Goal: Task Accomplishment & Management: Use online tool/utility

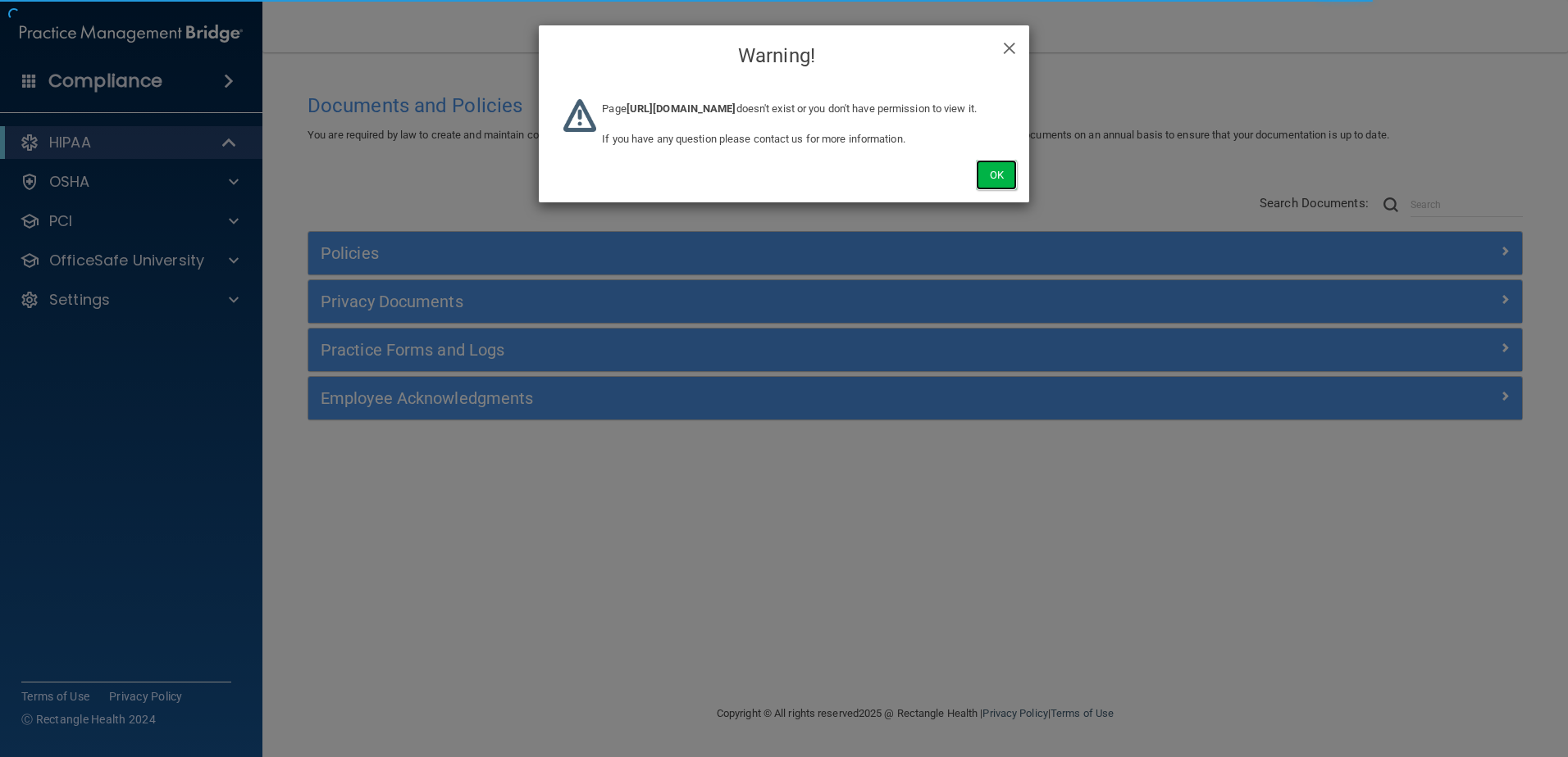
drag, startPoint x: 995, startPoint y: 193, endPoint x: 468, endPoint y: 32, distance: 551.0
click at [995, 190] on button "Ok" at bounding box center [996, 175] width 41 height 31
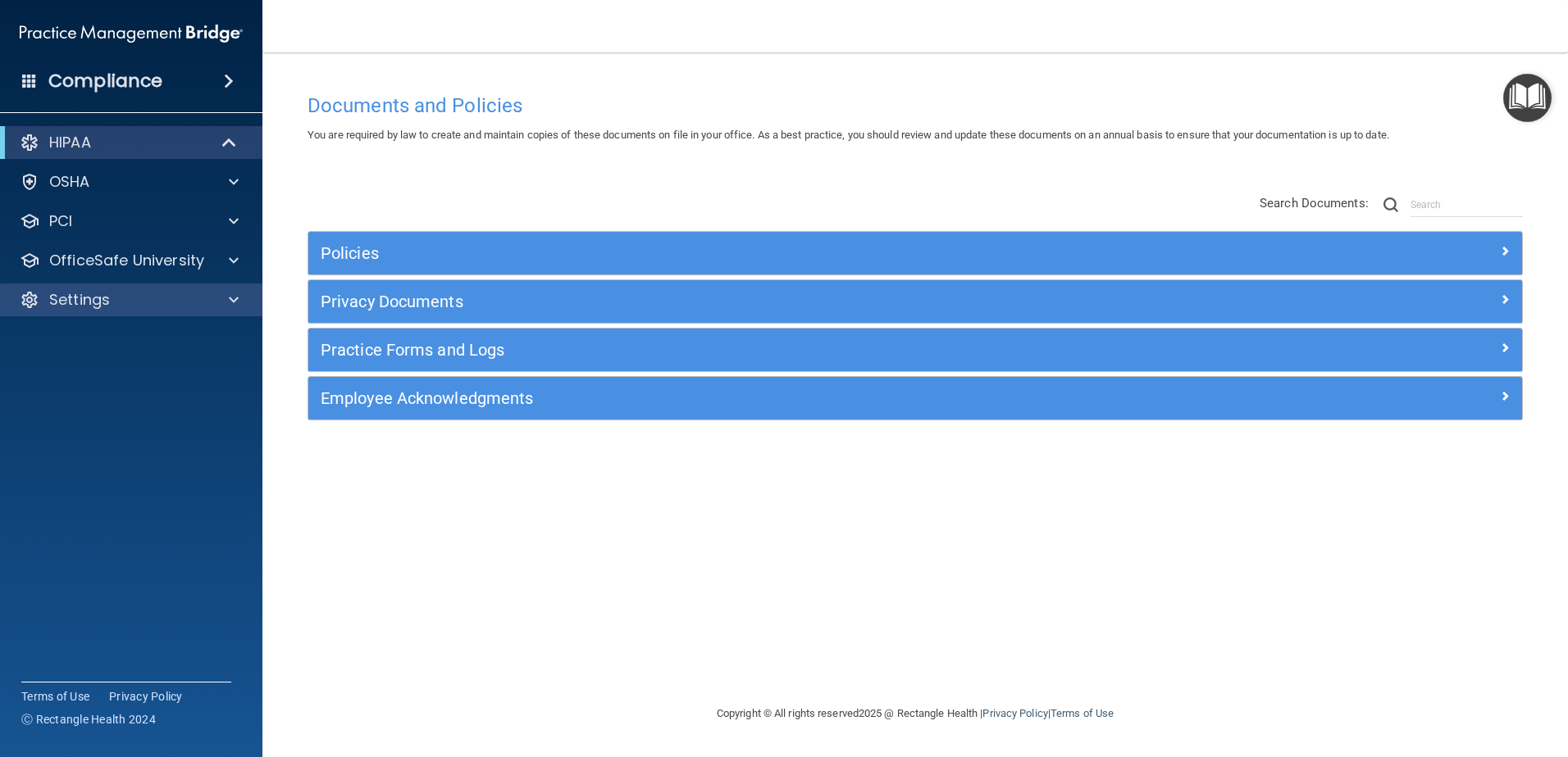
click at [199, 289] on div "Settings" at bounding box center [131, 300] width 263 height 33
click at [239, 298] on div at bounding box center [231, 300] width 41 height 20
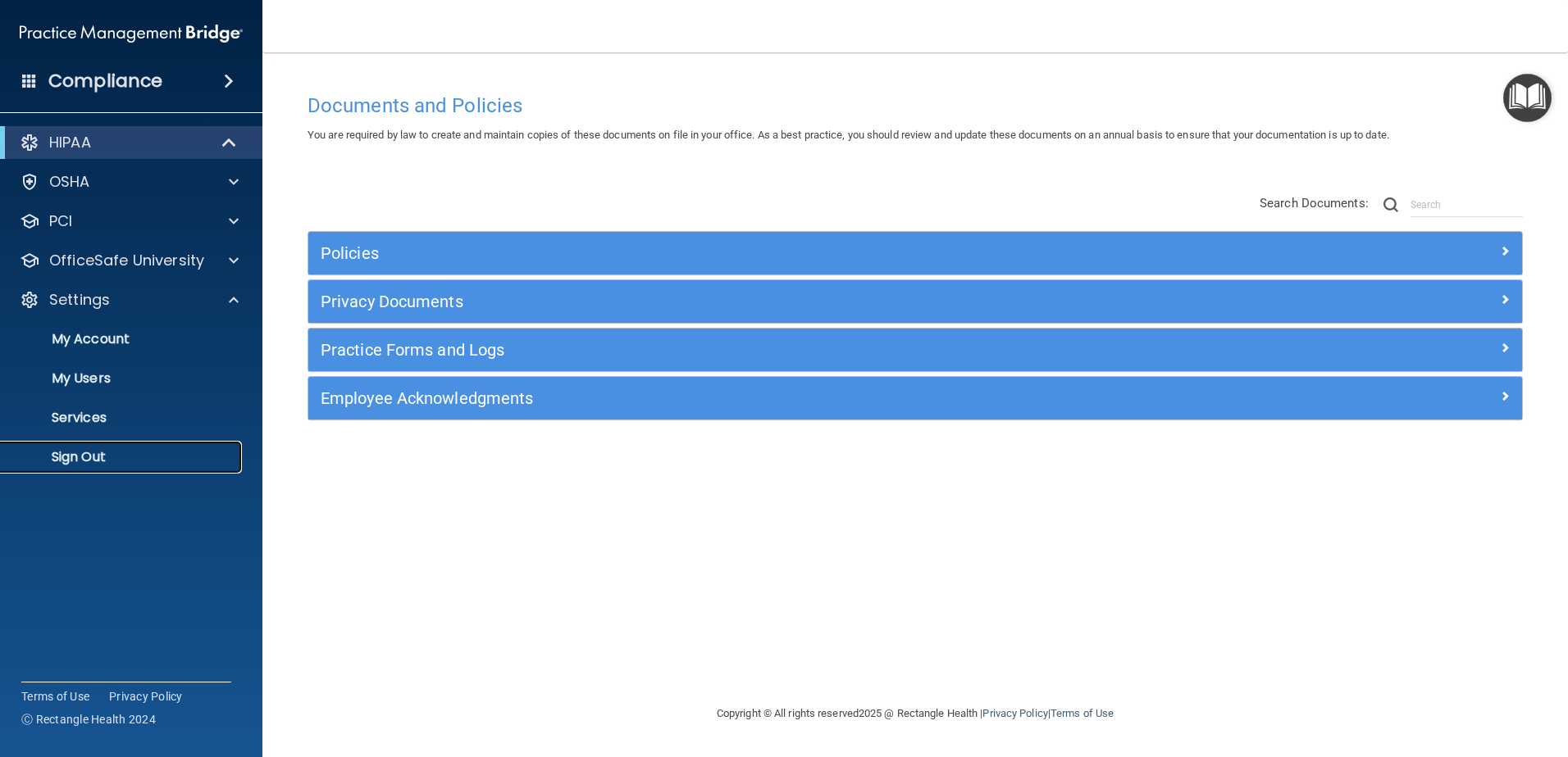
click at [122, 454] on p "Sign Out" at bounding box center [122, 458] width 223 height 16
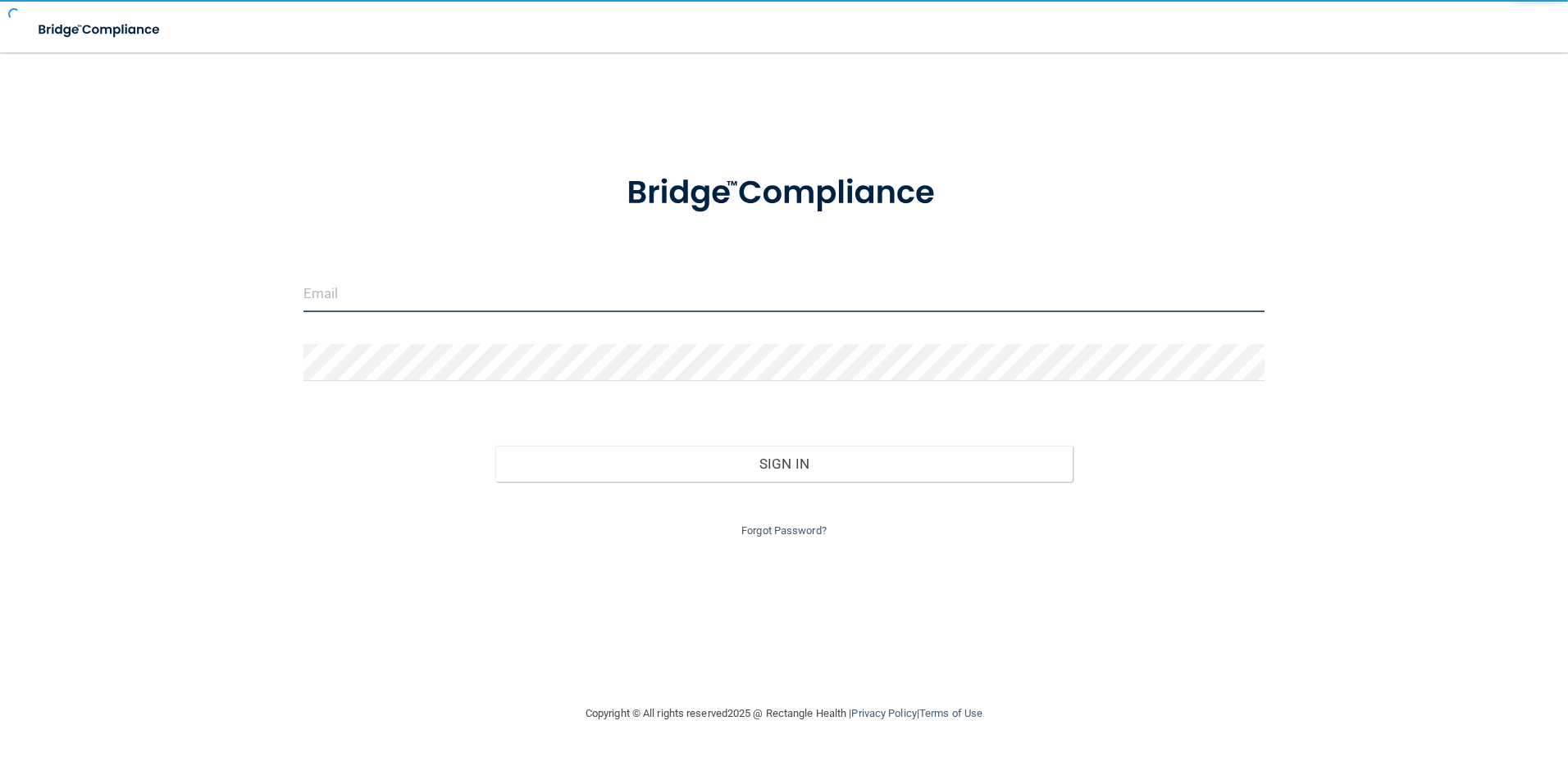
type input "avare@rectanglehealth.com"
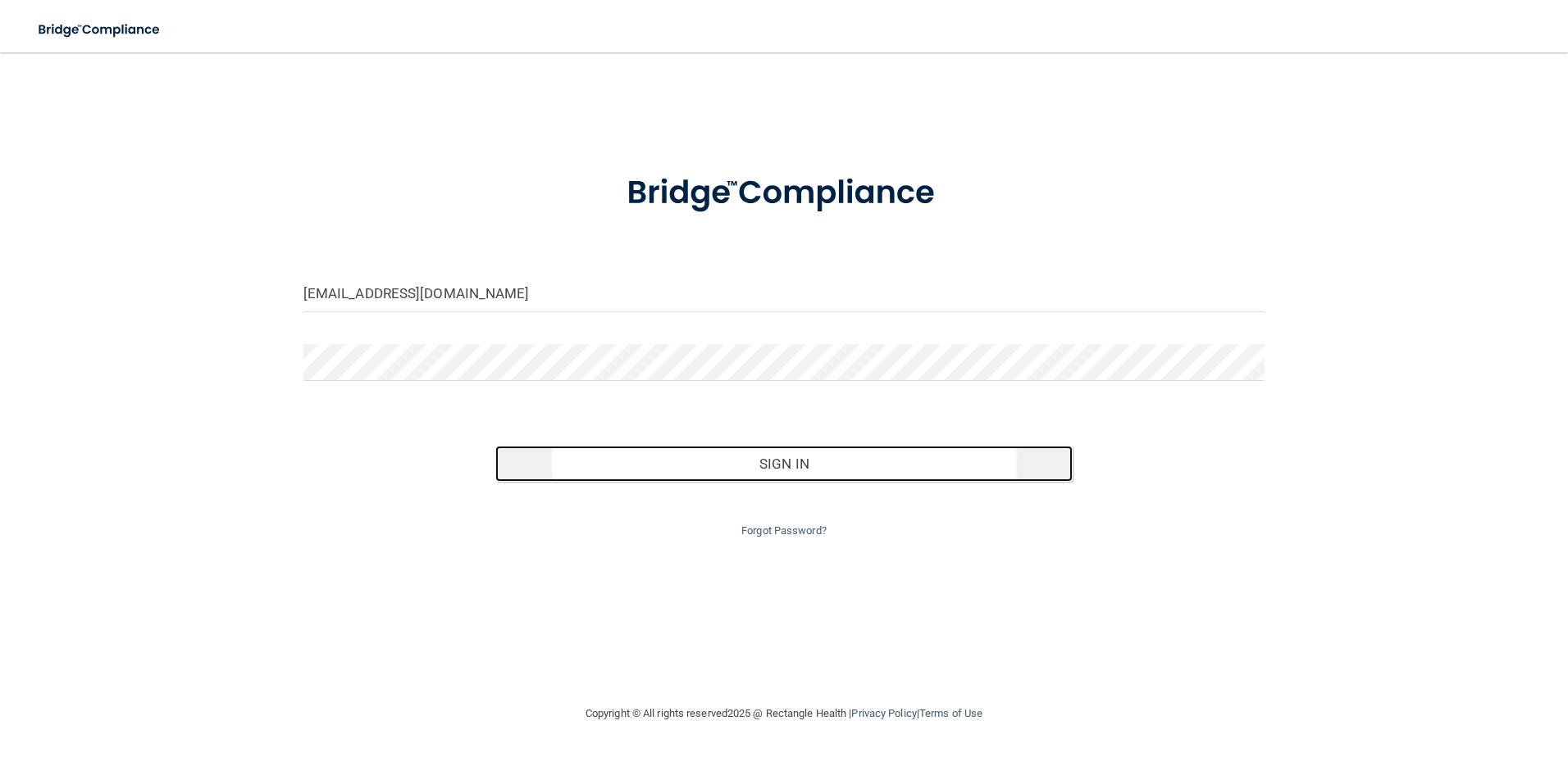
click at [758, 475] on button "Sign In" at bounding box center [784, 464] width 577 height 36
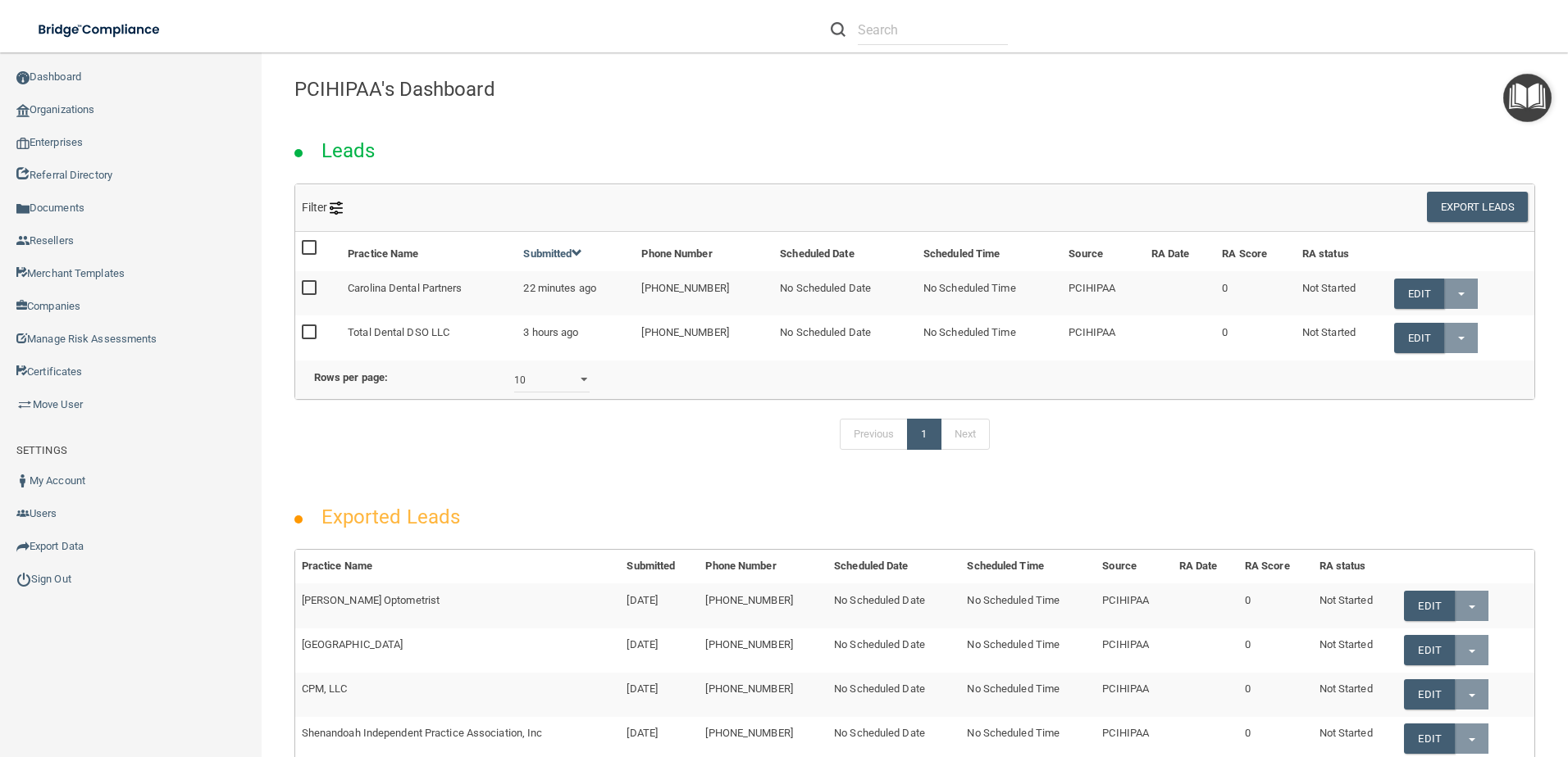
click at [889, 47] on li at bounding box center [919, 29] width 202 height 59
click at [896, 39] on input "text" at bounding box center [933, 30] width 150 height 31
paste input "[PERSON_NAME] Family Dentistry PC"
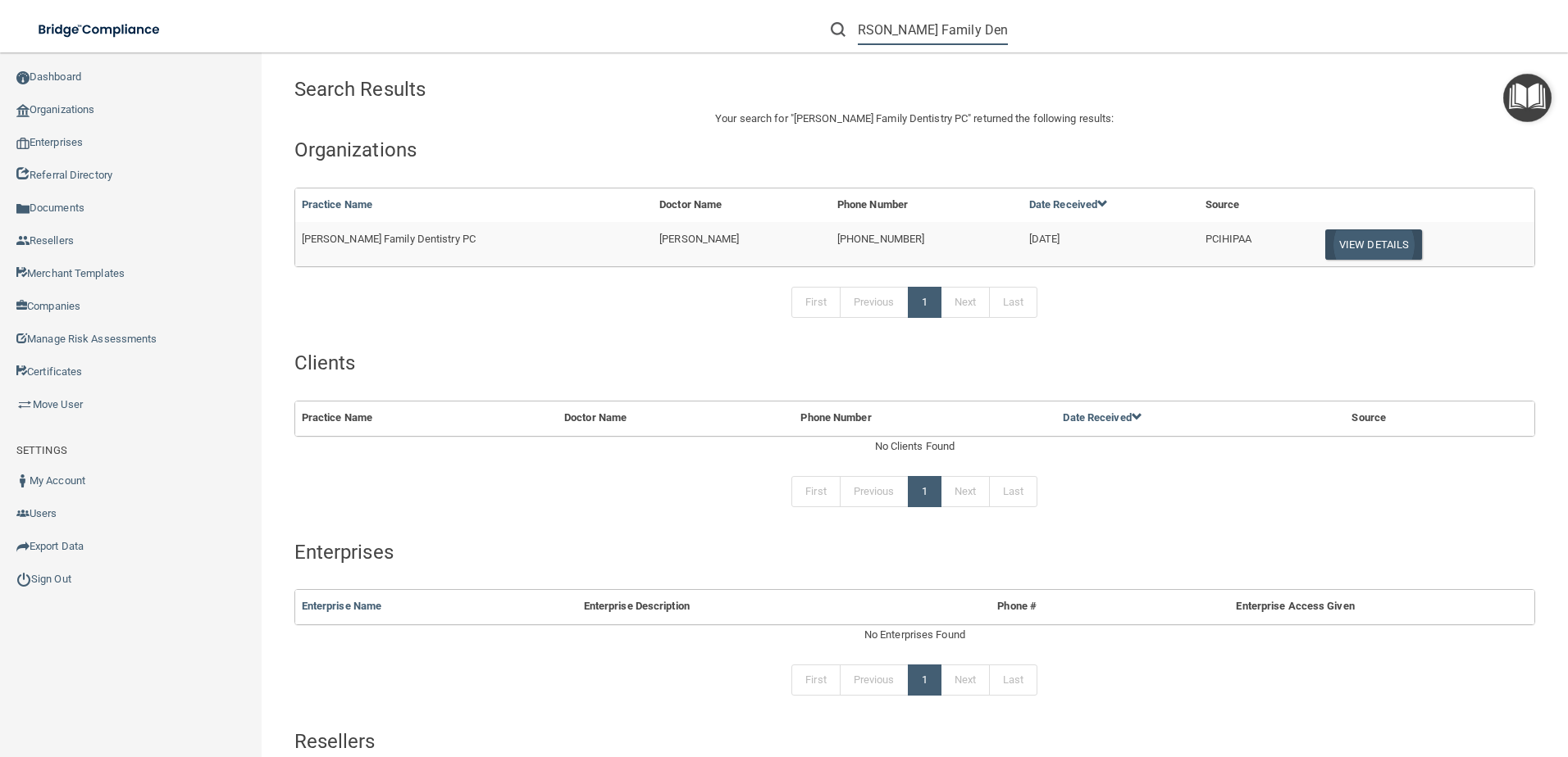
type input "[PERSON_NAME] Family Dentistry PC"
click at [1326, 241] on button "View Details" at bounding box center [1373, 245] width 97 height 31
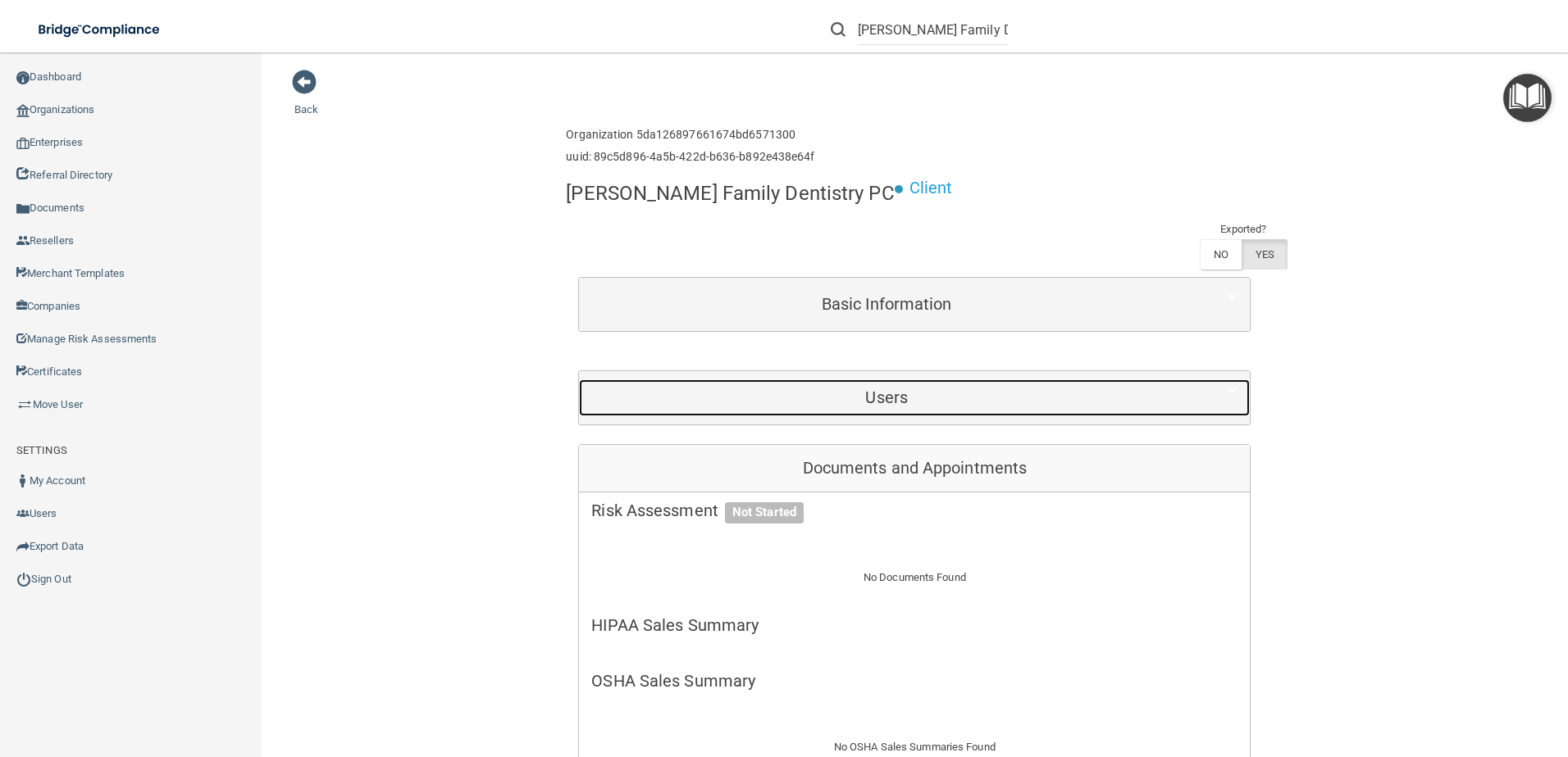
click at [709, 380] on div "Users" at bounding box center [887, 398] width 615 height 37
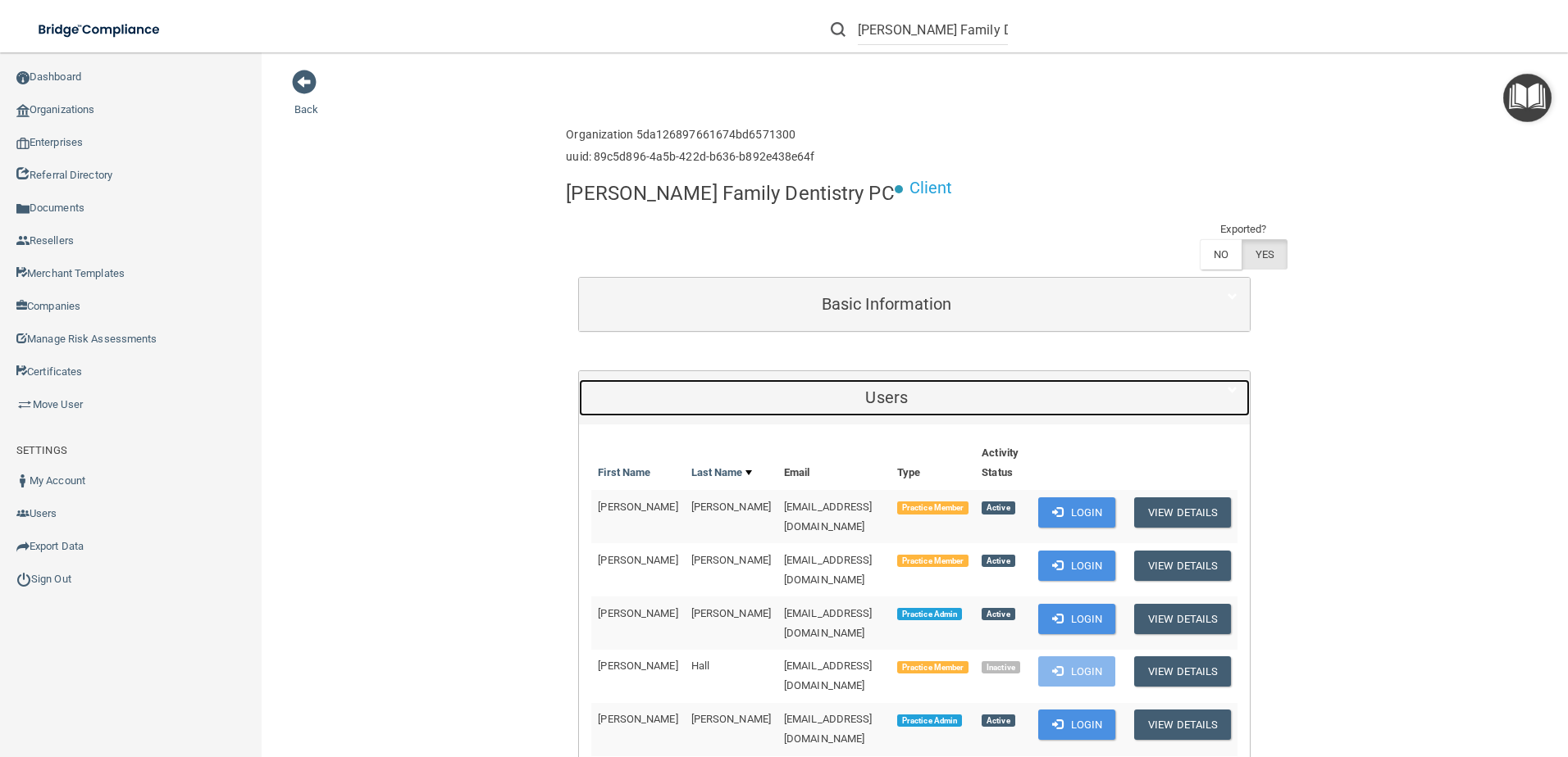
click at [712, 389] on h5 "Users" at bounding box center [886, 398] width 591 height 18
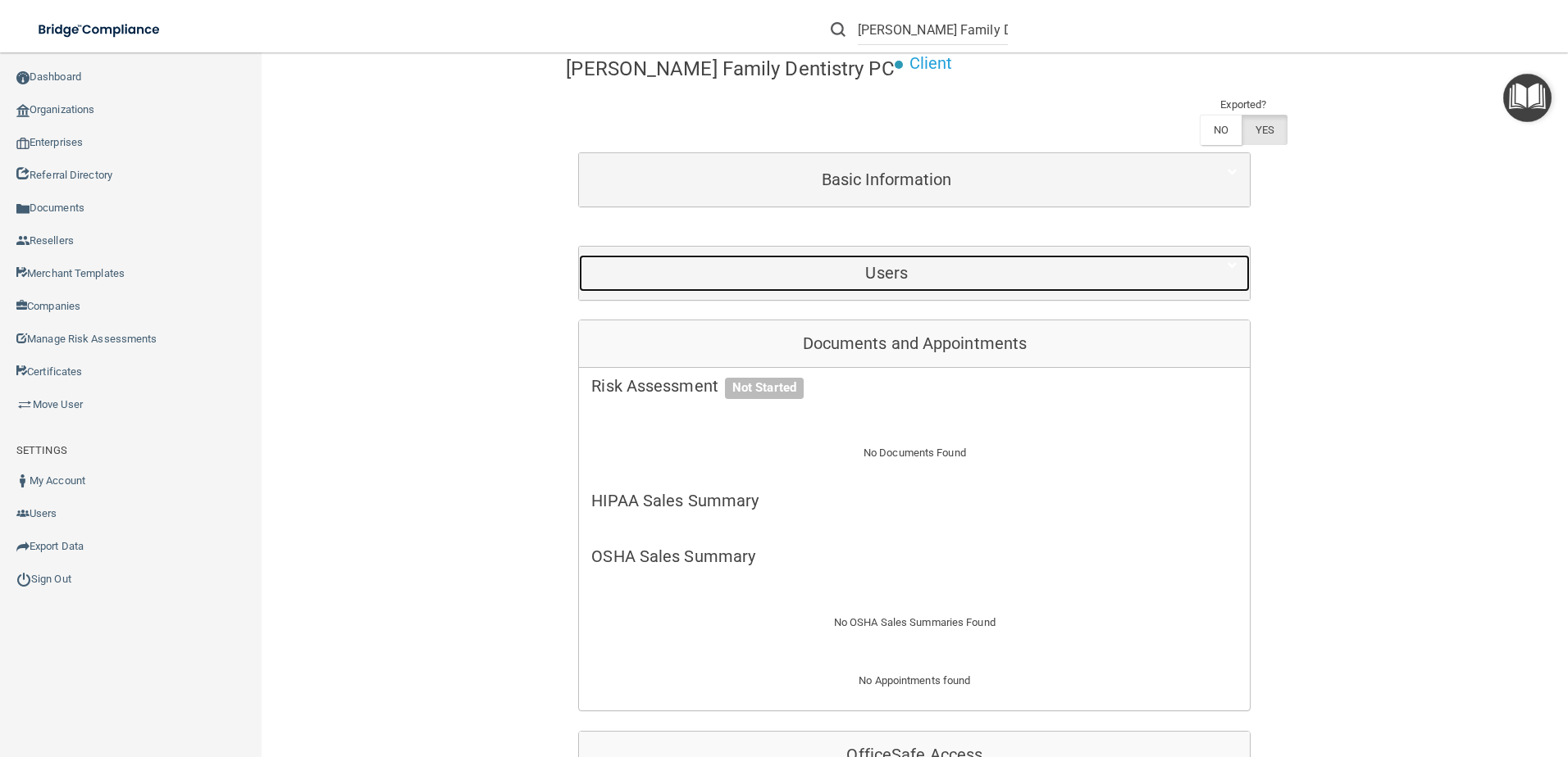
scroll to position [164, 0]
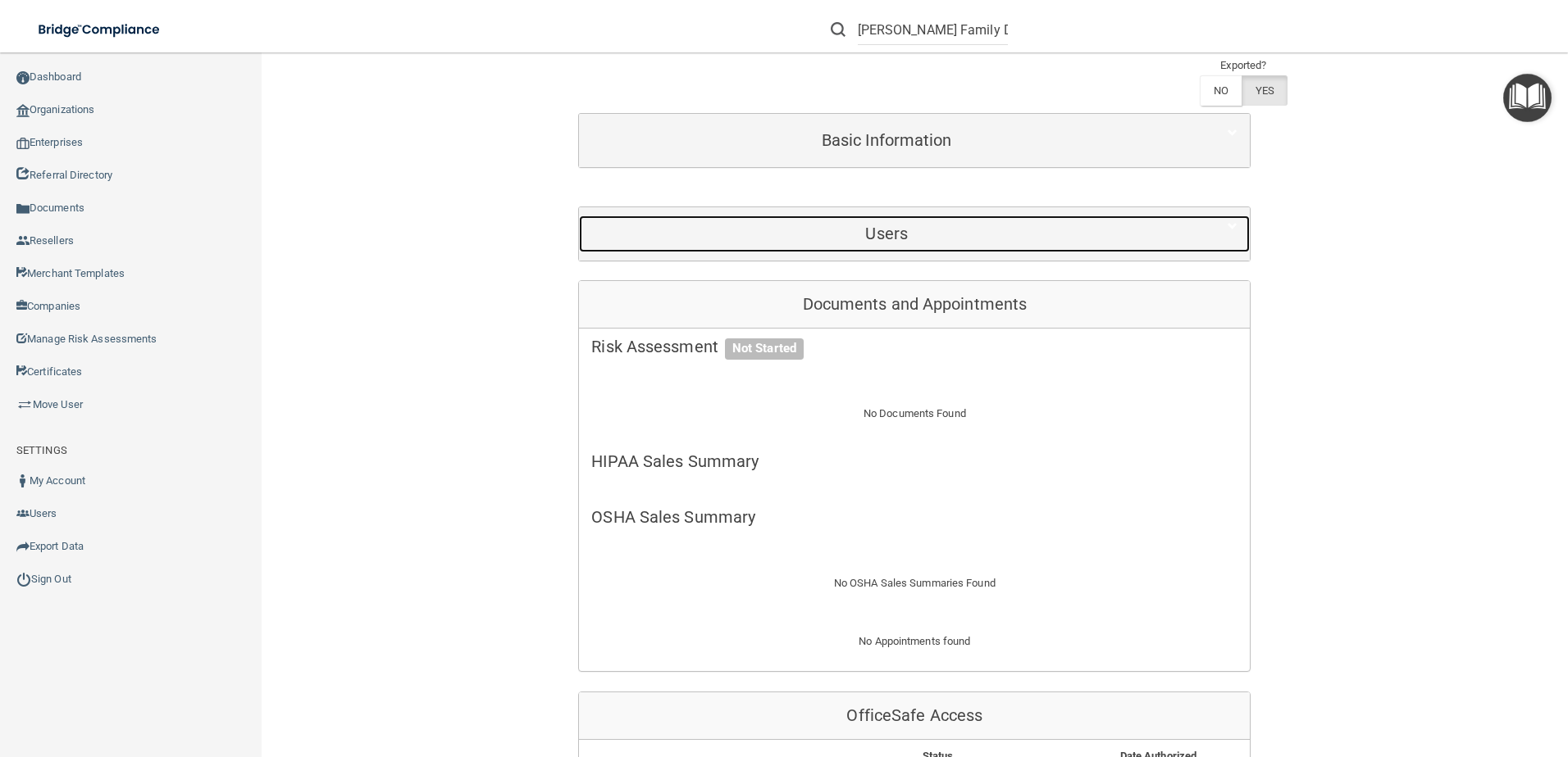
click at [757, 215] on div "Users" at bounding box center [887, 233] width 615 height 37
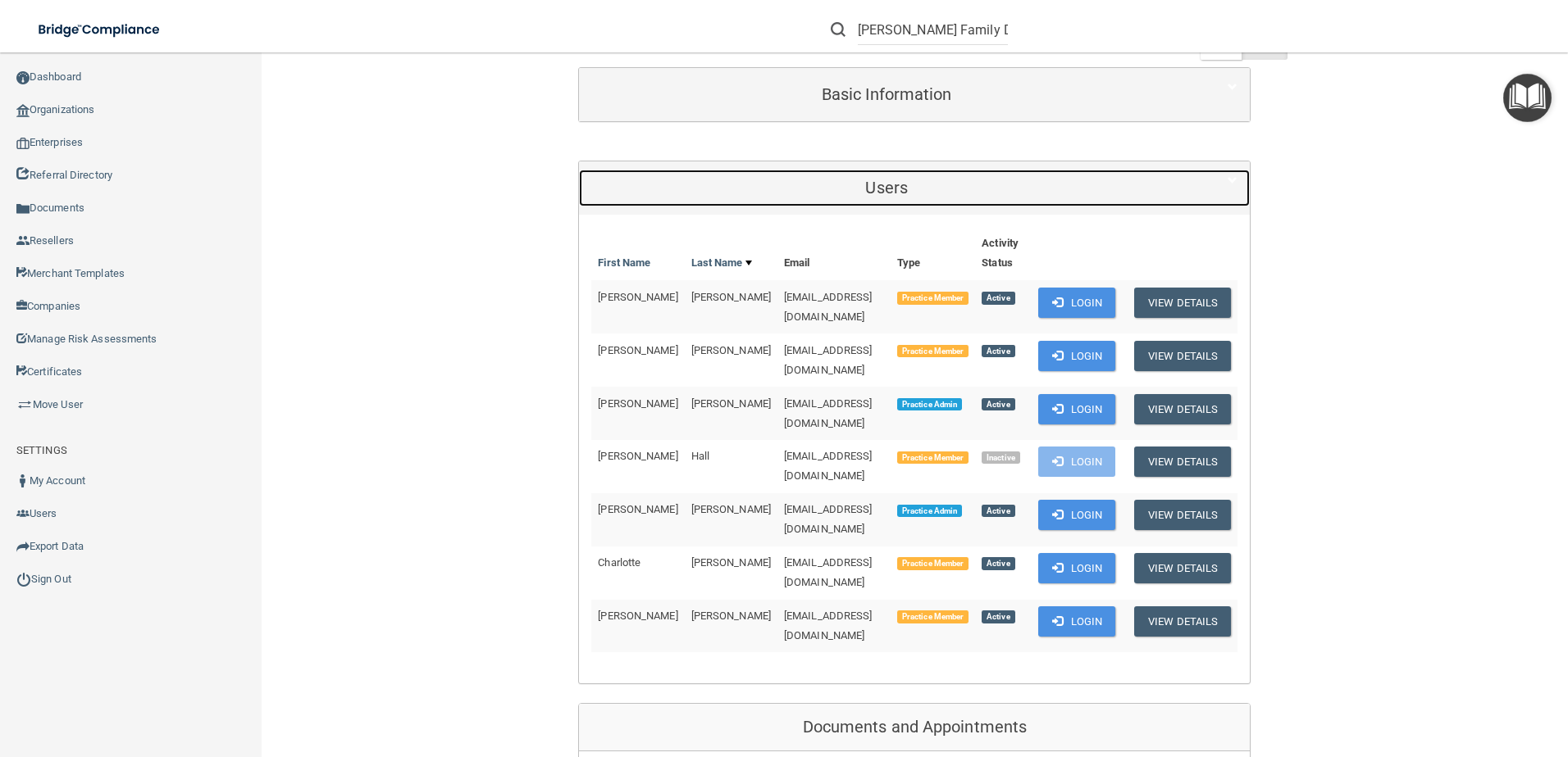
scroll to position [246, 0]
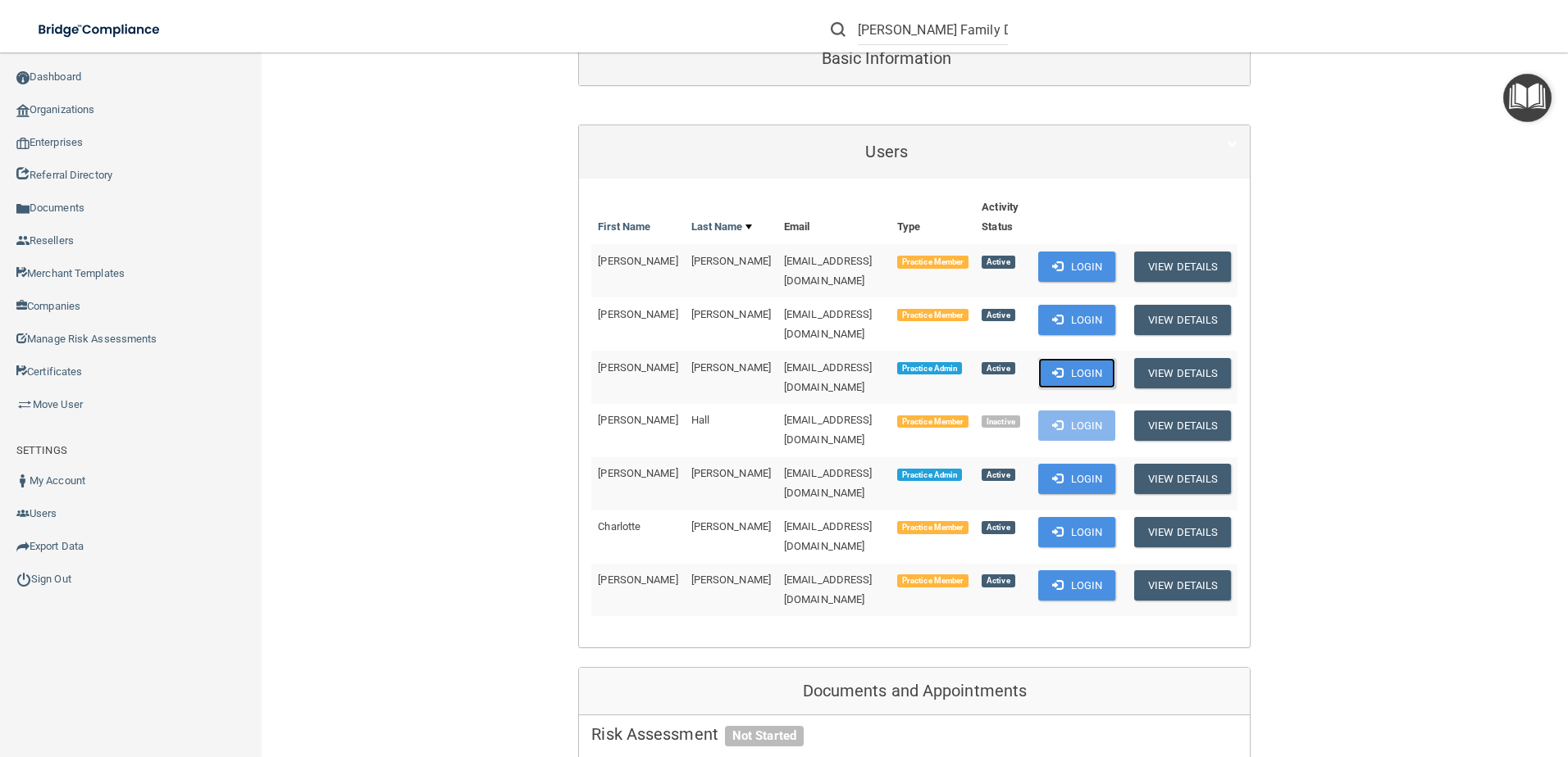
click at [1077, 358] on button "Login" at bounding box center [1077, 374] width 78 height 31
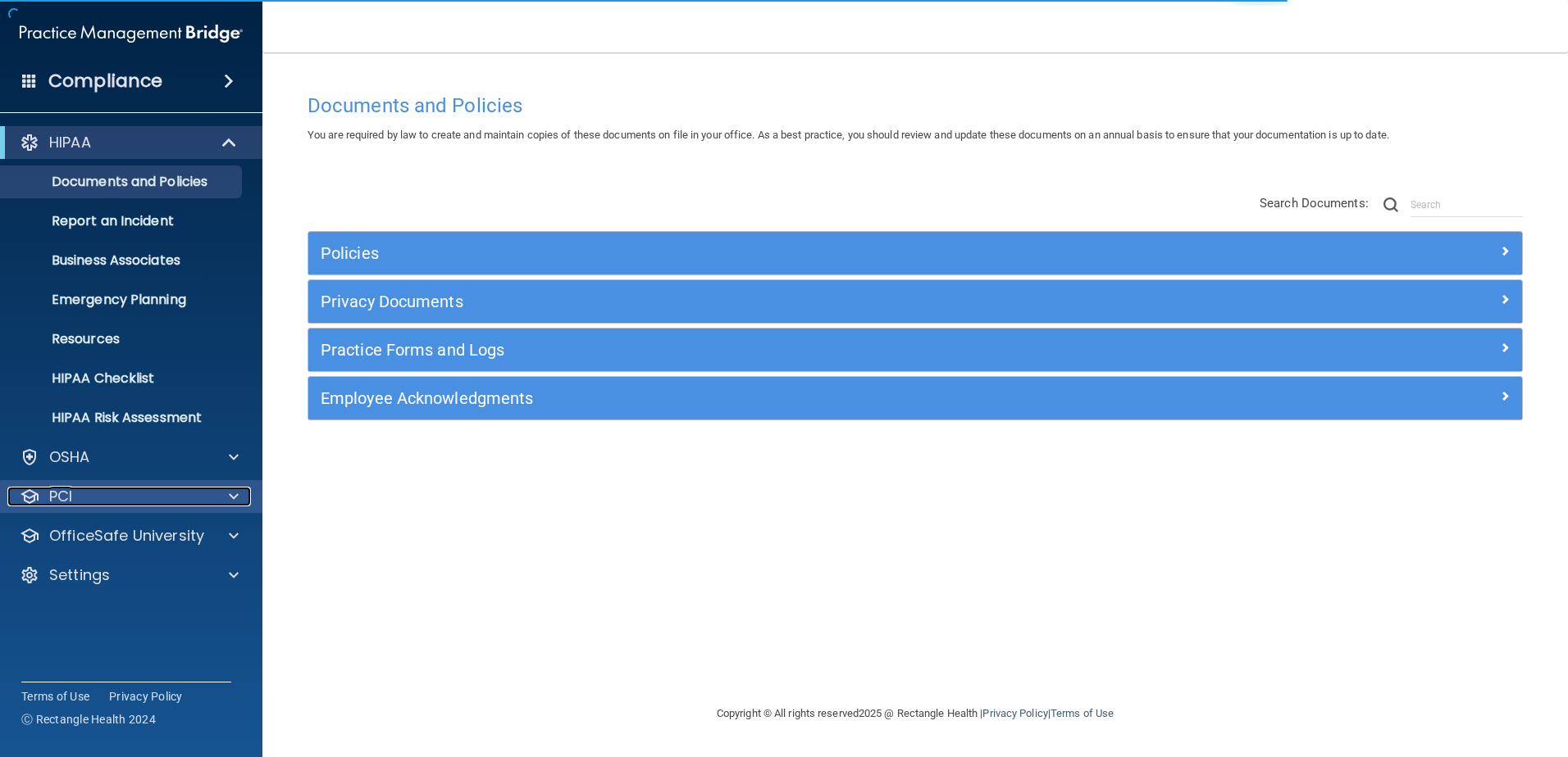
click at [236, 500] on span at bounding box center [233, 497] width 10 height 20
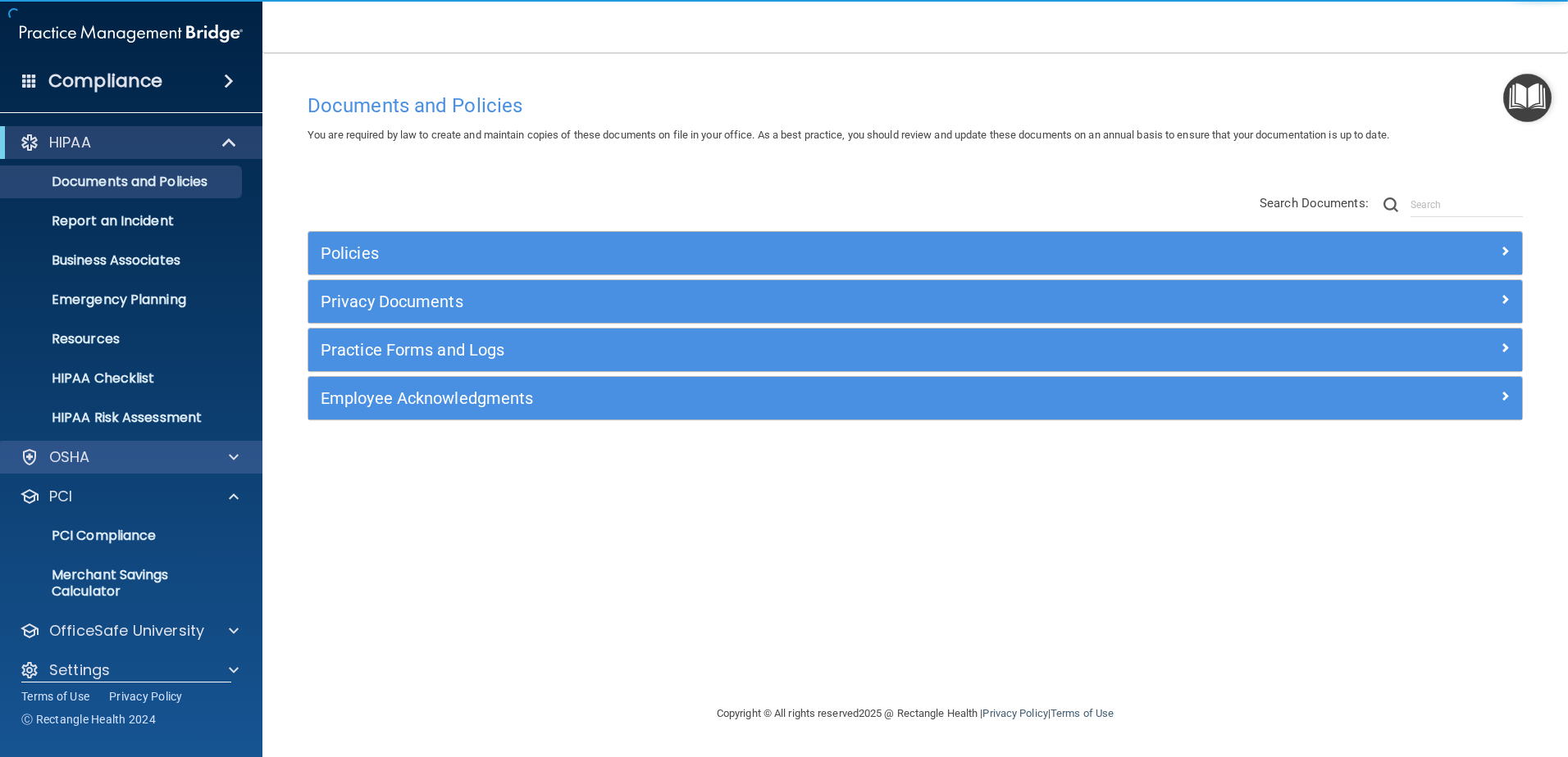
scroll to position [18, 0]
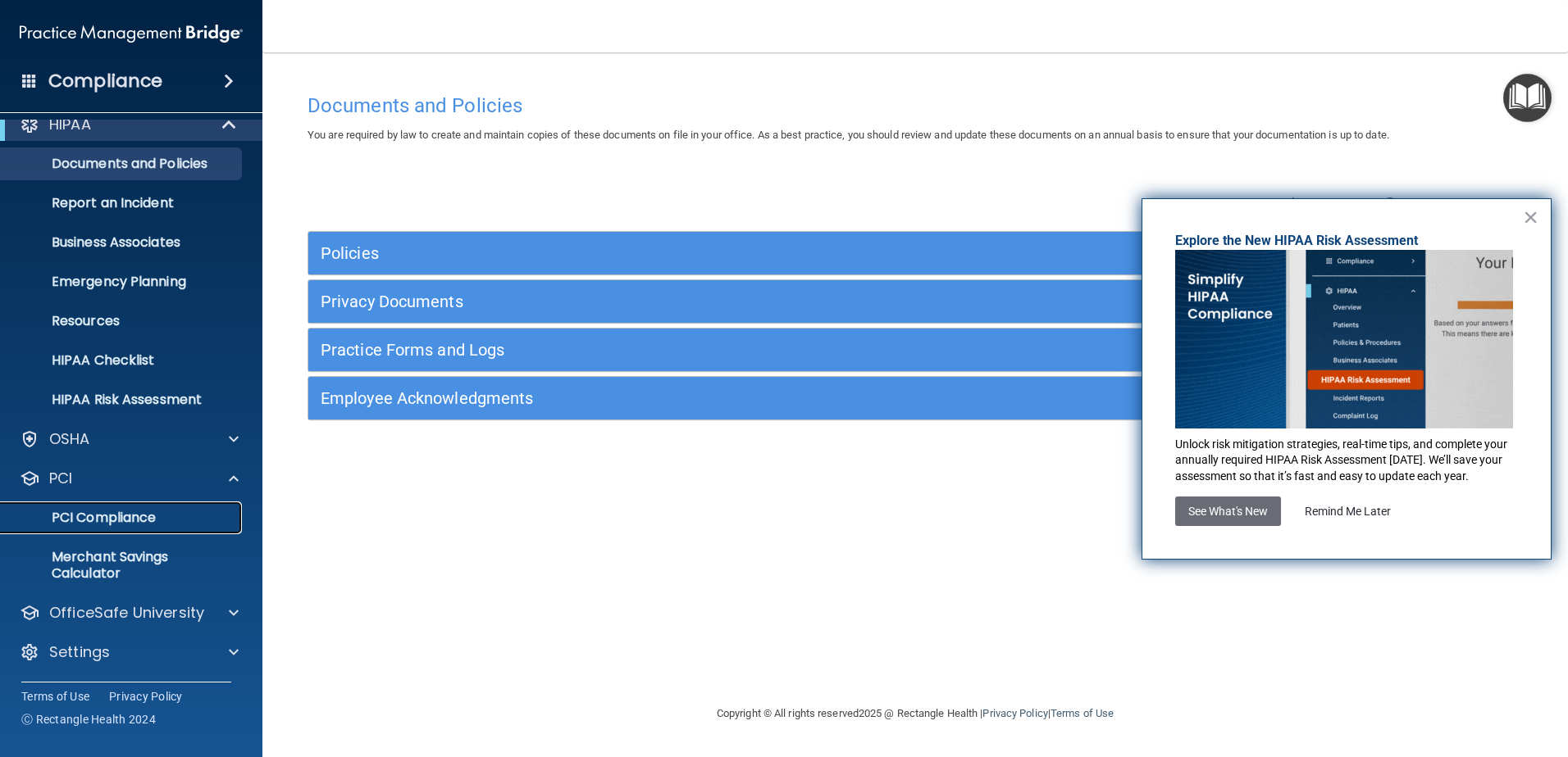
click at [149, 510] on p "PCI Compliance" at bounding box center [122, 518] width 223 height 16
click at [123, 566] on p "Merchant Savings Calculator" at bounding box center [122, 565] width 223 height 33
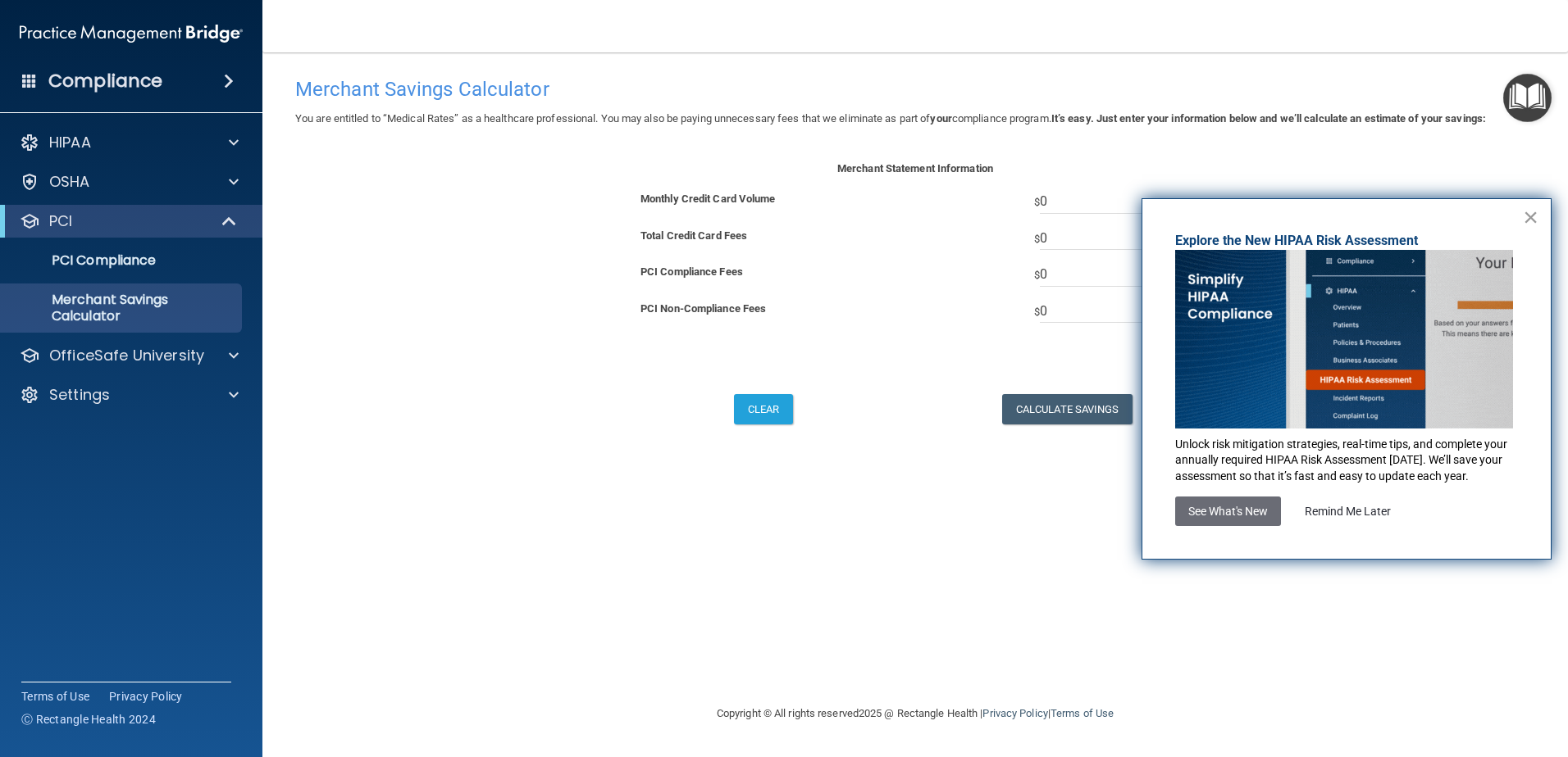
click at [1529, 215] on button "×" at bounding box center [1530, 217] width 15 height 26
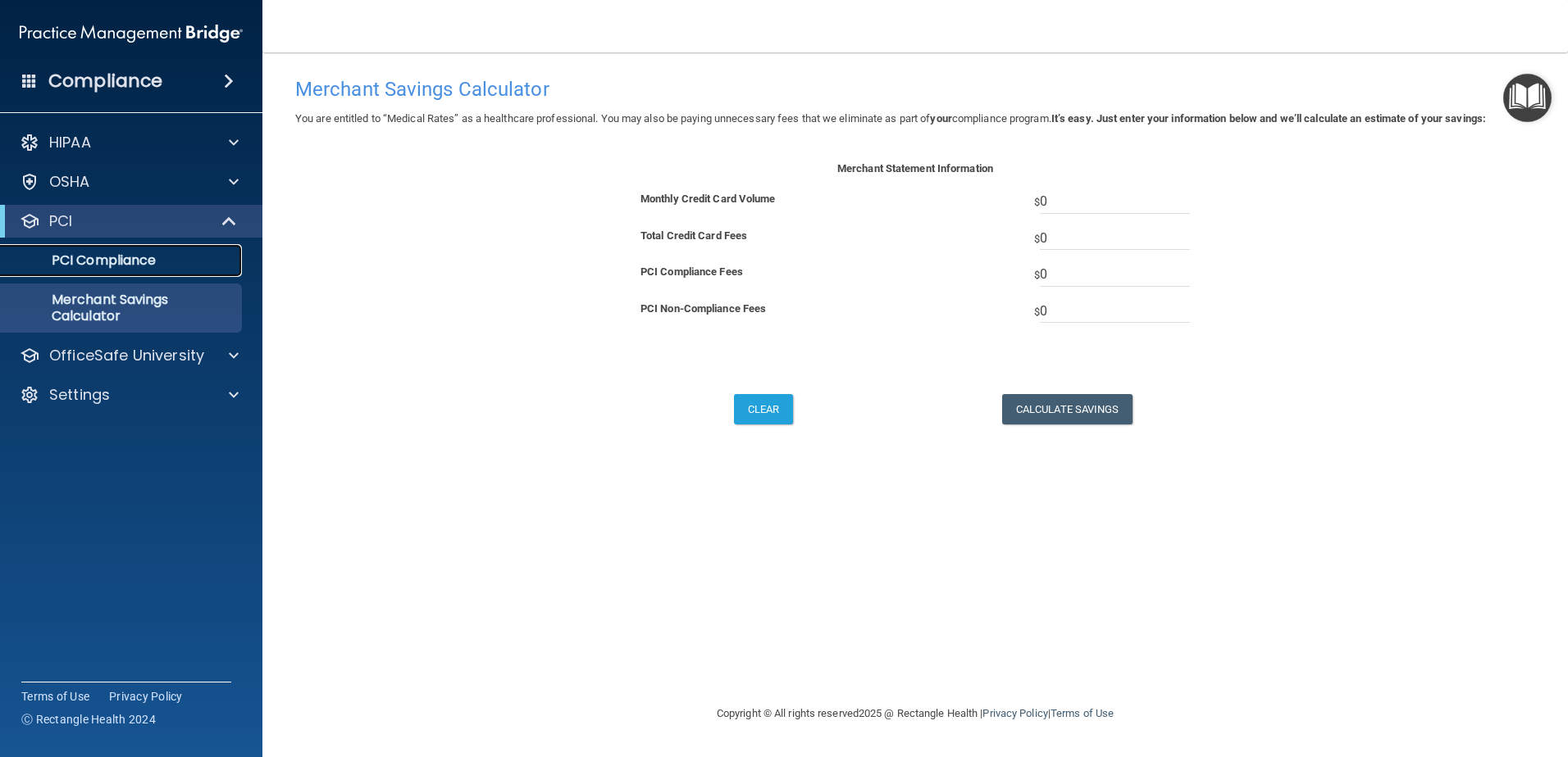
click at [100, 257] on p "PCI Compliance" at bounding box center [122, 260] width 223 height 16
click at [542, 325] on form "Merchant Statement Information Monthly Credit Card Volume $ 0 Total Credit Card…" at bounding box center [915, 311] width 1215 height 305
